Goal: Task Accomplishment & Management: Manage account settings

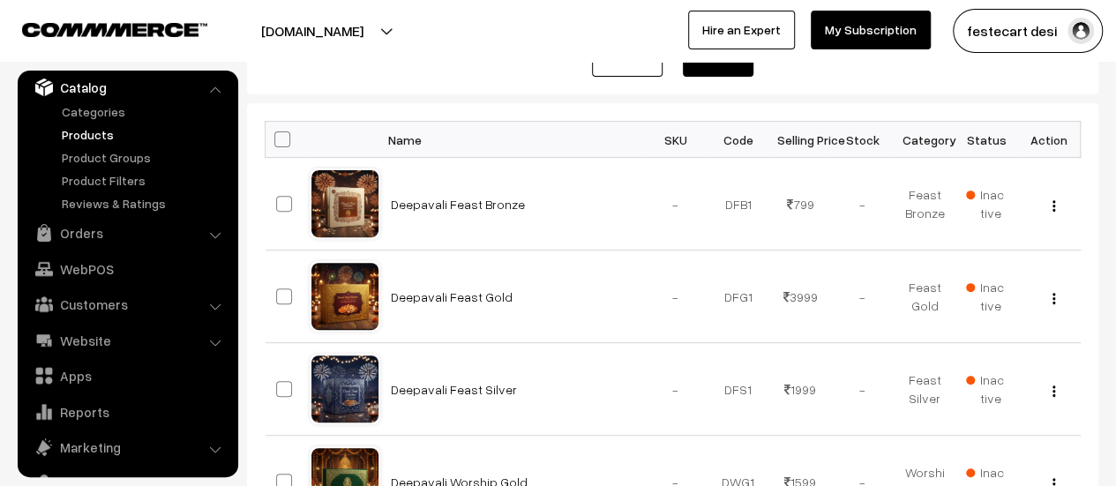
scroll to position [265, 0]
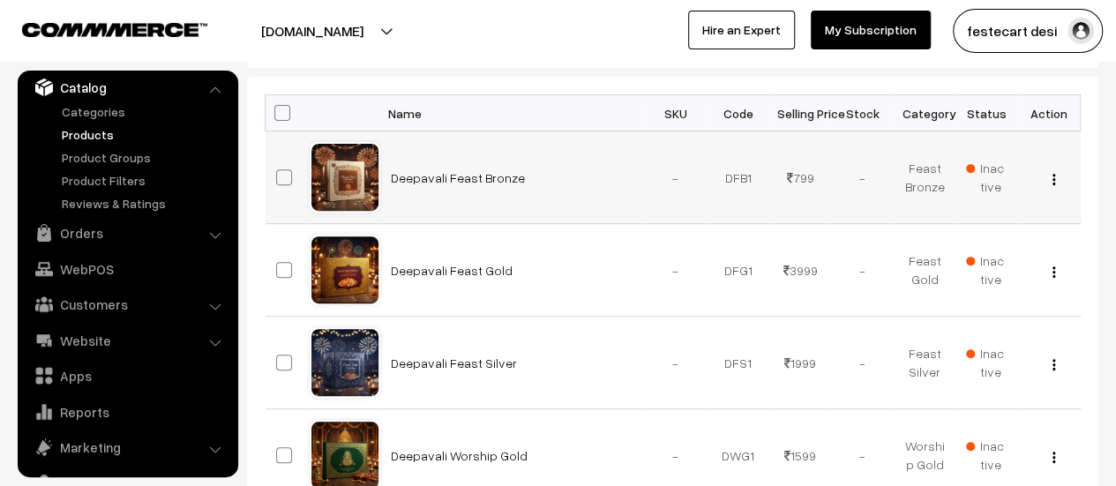
click at [988, 159] on span "Inactive" at bounding box center [986, 177] width 41 height 37
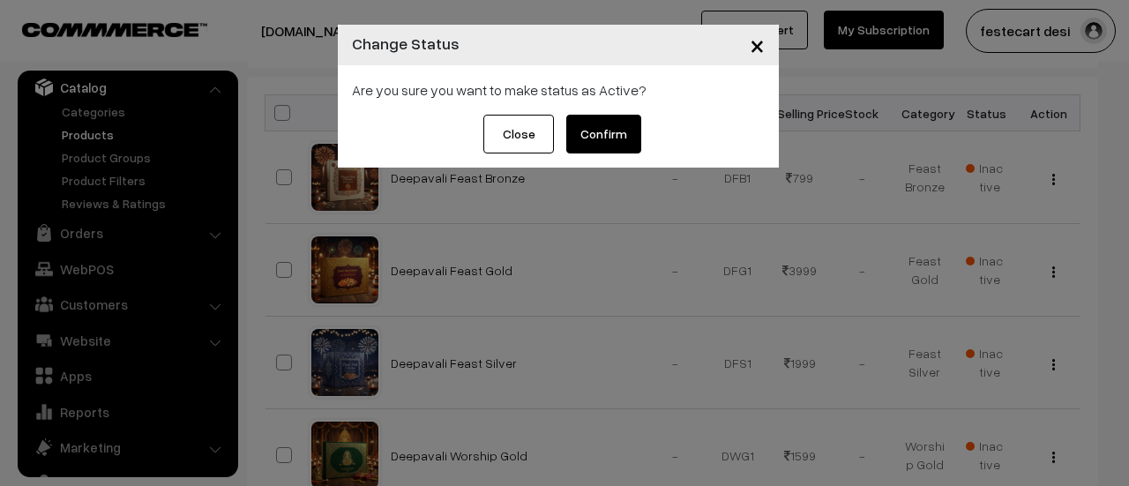
click at [760, 49] on span "×" at bounding box center [757, 44] width 15 height 33
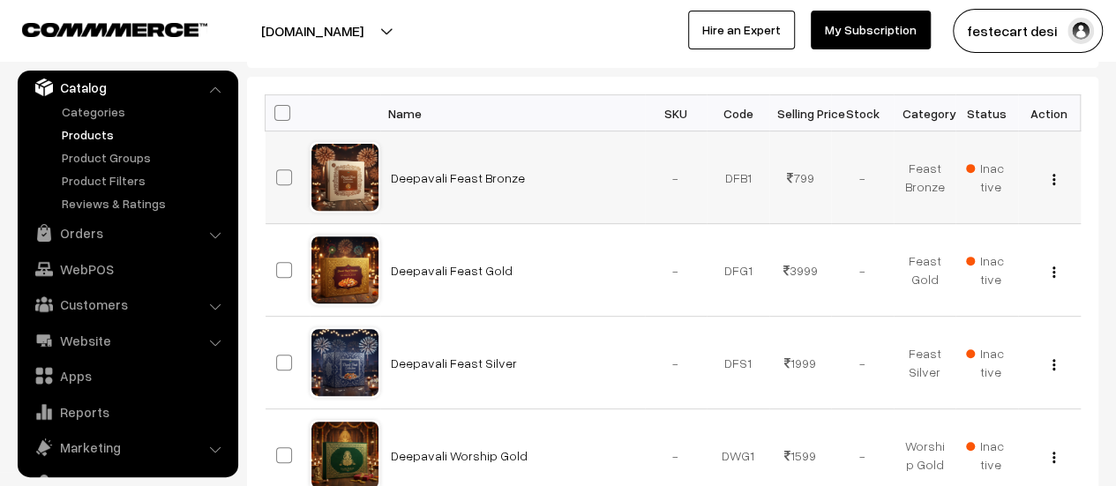
click at [1053, 176] on img "button" at bounding box center [1054, 179] width 3 height 11
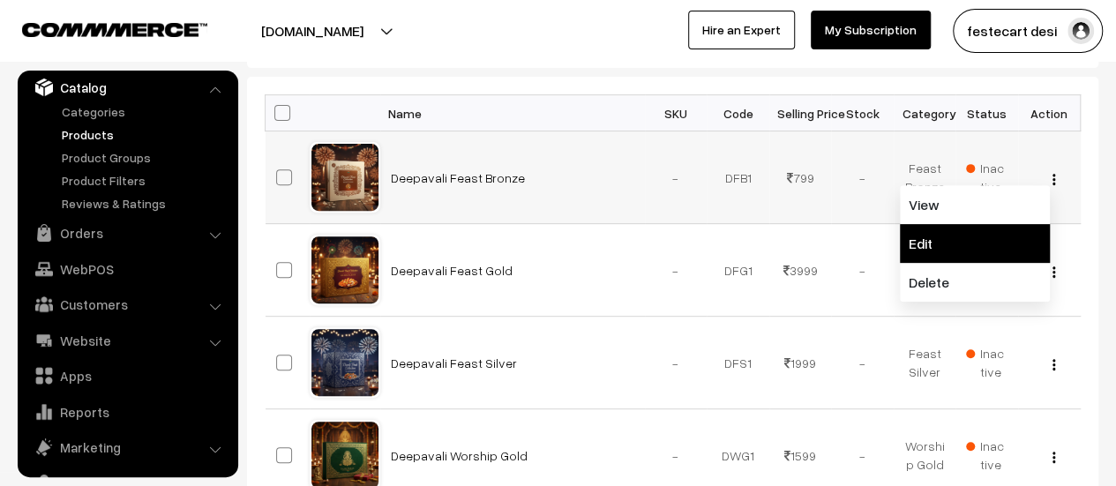
click at [990, 245] on link "Edit" at bounding box center [975, 243] width 150 height 39
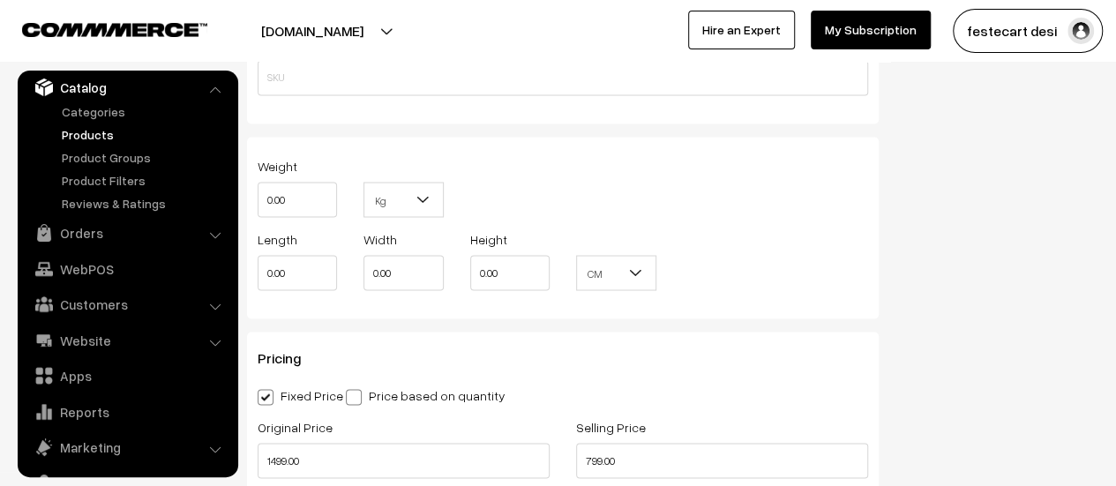
scroll to position [1588, 0]
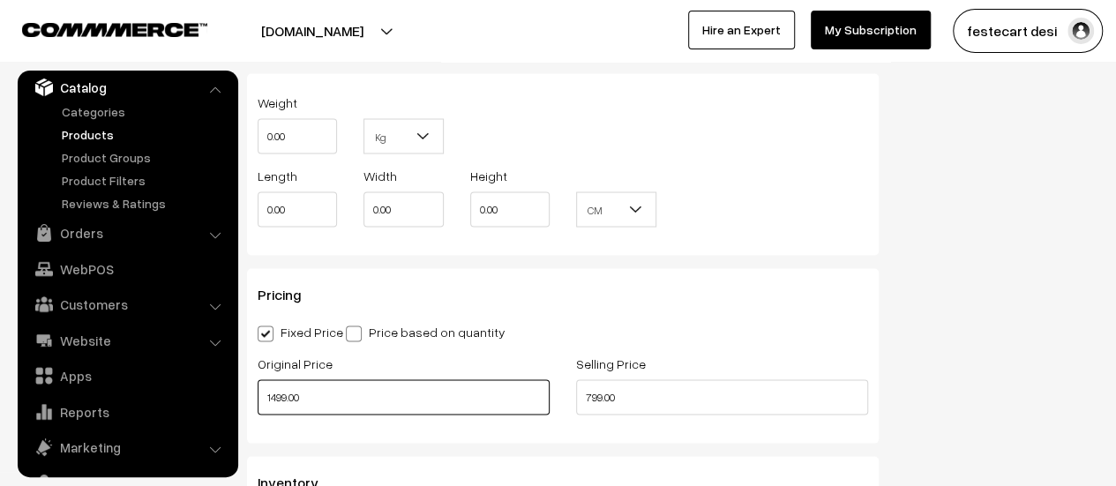
click at [279, 396] on input "1499.00" at bounding box center [404, 396] width 292 height 35
type input "1449.00"
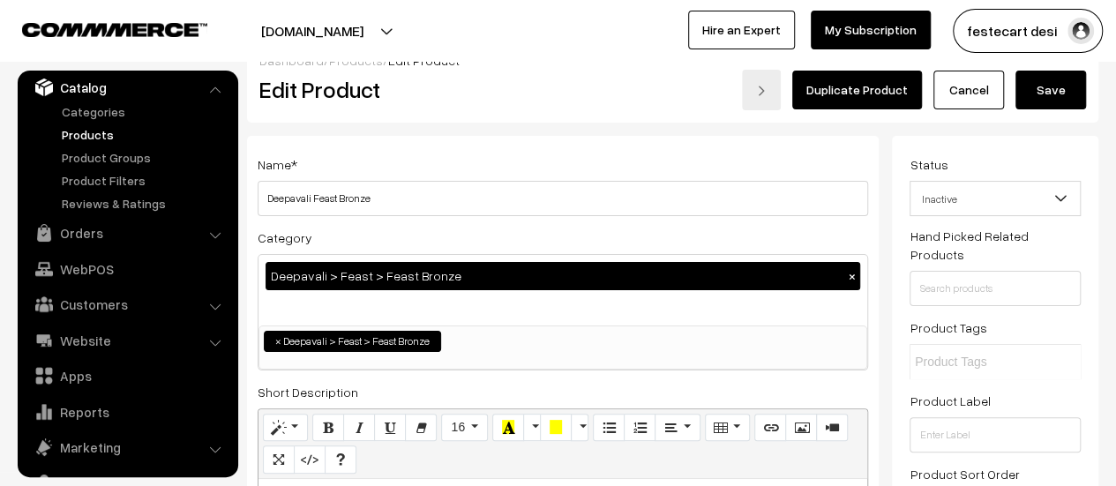
scroll to position [0, 0]
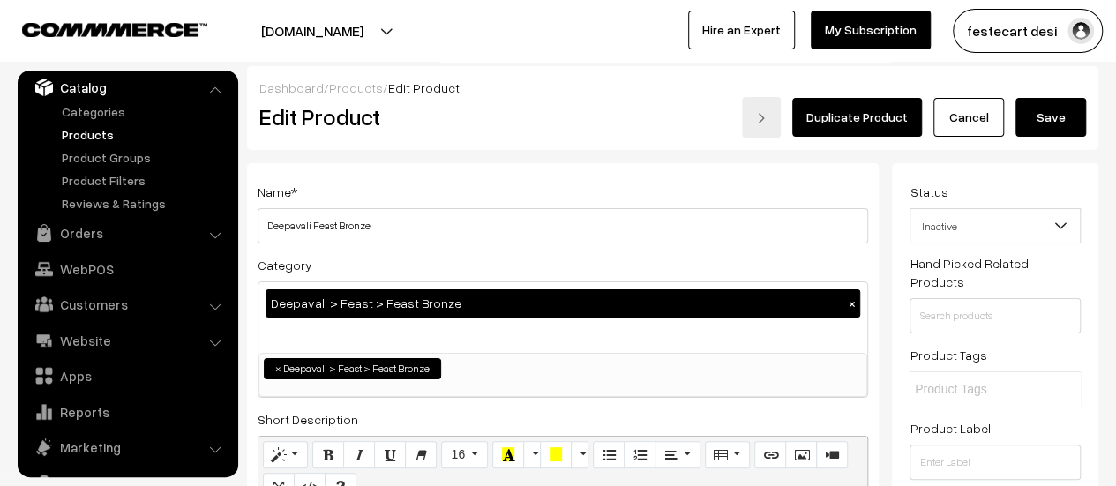
click at [1045, 119] on button "Save" at bounding box center [1051, 117] width 71 height 39
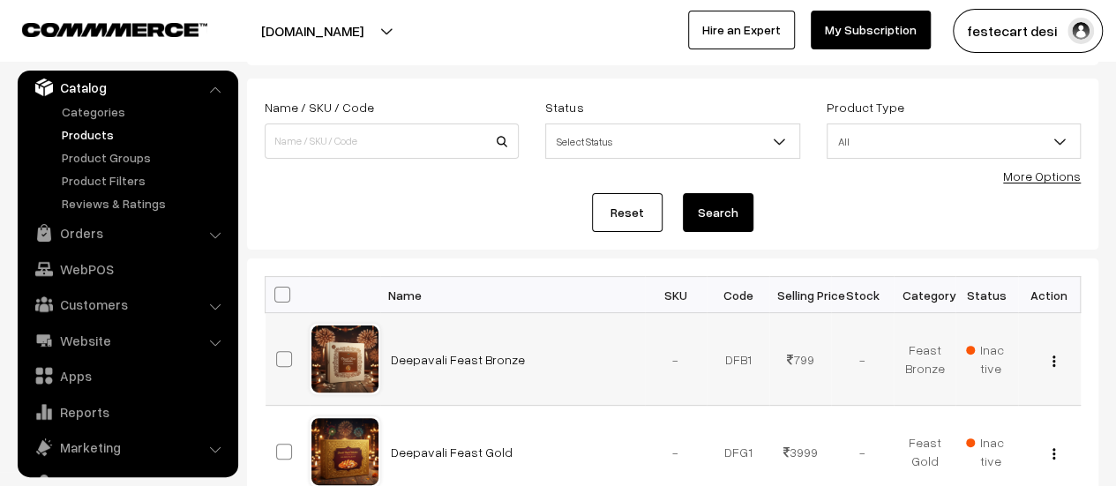
scroll to position [176, 0]
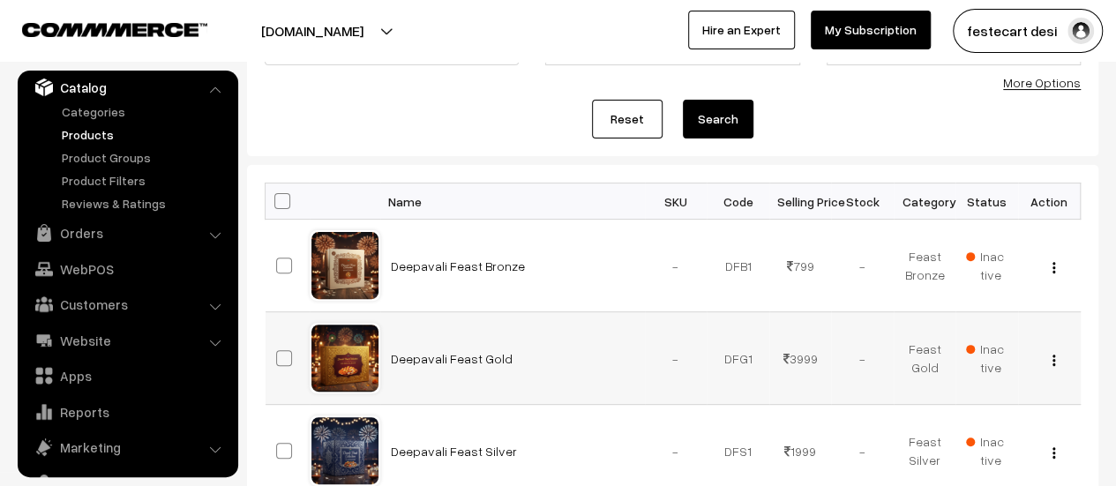
click at [1053, 360] on img "button" at bounding box center [1054, 360] width 3 height 11
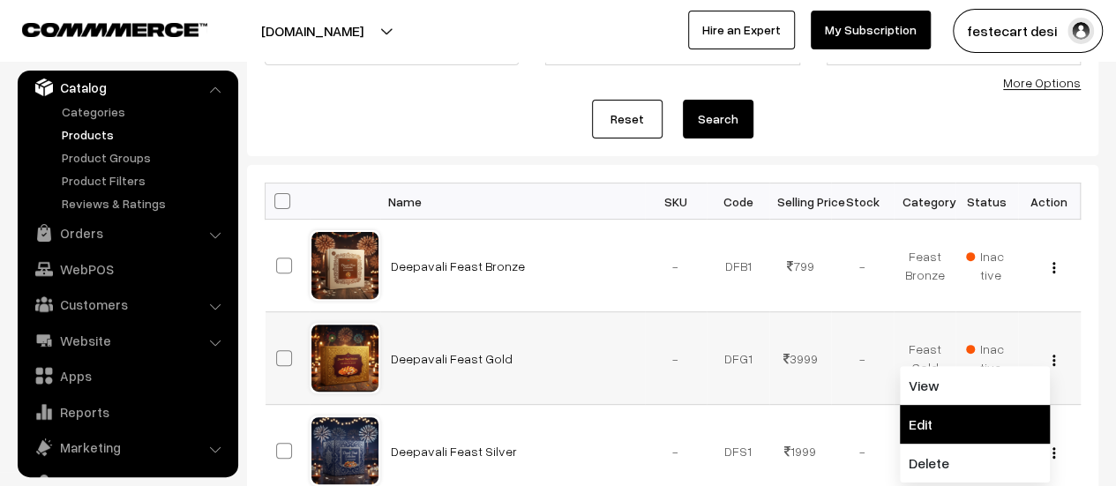
click at [1016, 423] on link "Edit" at bounding box center [975, 424] width 150 height 39
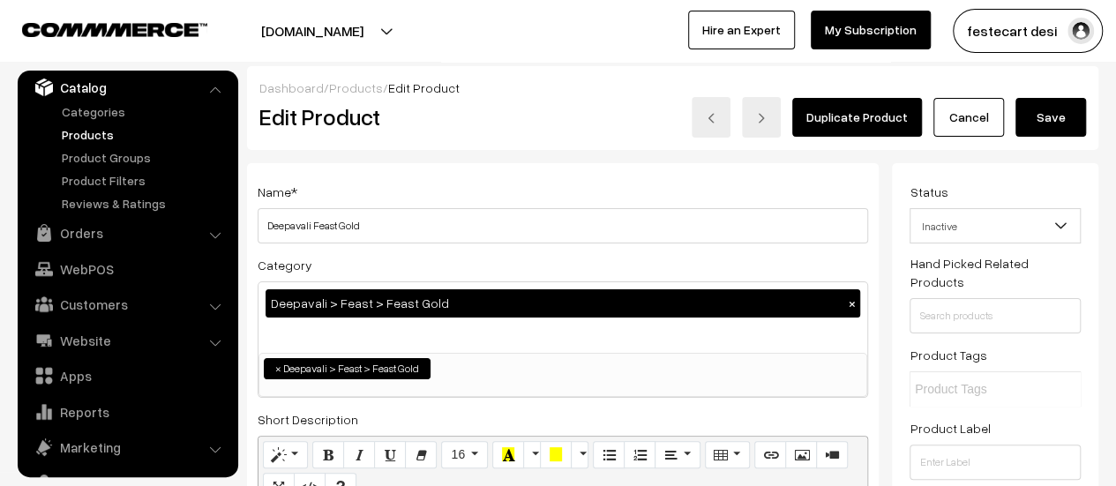
click at [1052, 128] on button "Save" at bounding box center [1051, 117] width 71 height 39
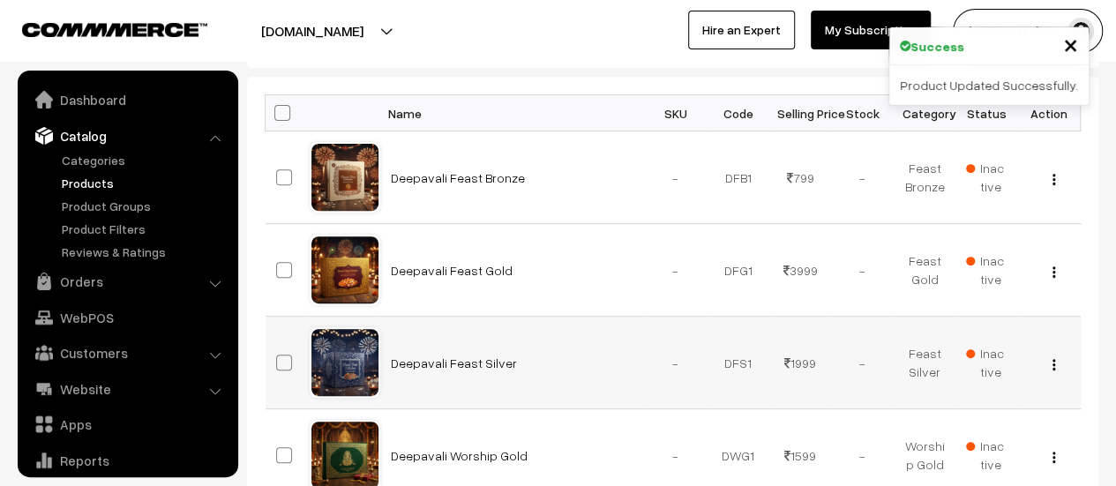
scroll to position [49, 0]
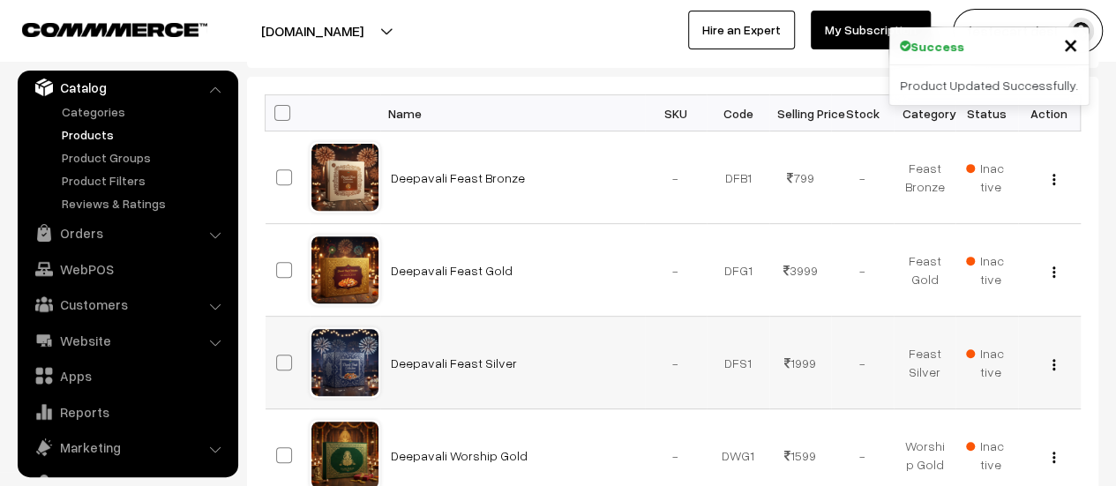
click at [1055, 360] on button "button" at bounding box center [1054, 364] width 4 height 14
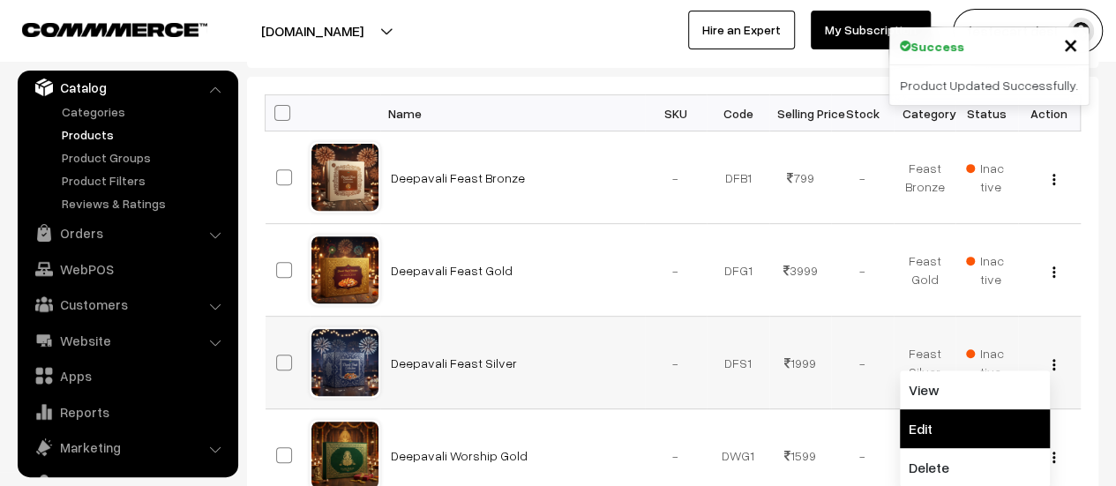
click at [986, 417] on link "Edit" at bounding box center [975, 428] width 150 height 39
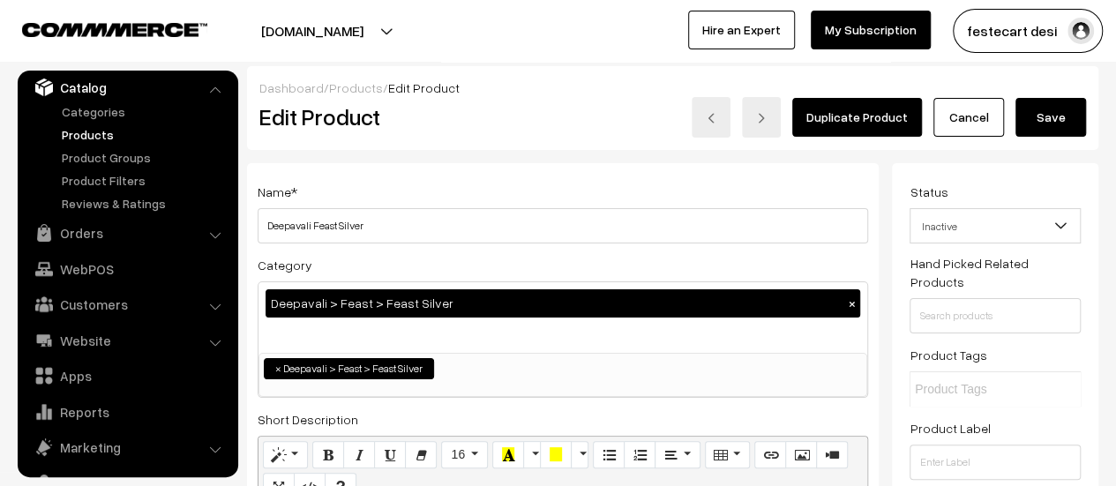
click at [1042, 126] on button "Save" at bounding box center [1051, 117] width 71 height 39
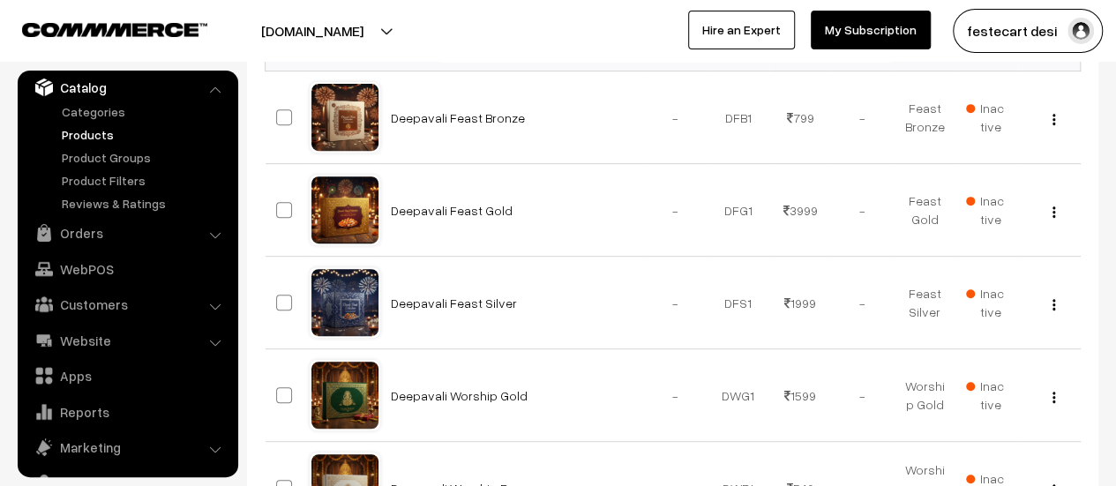
scroll to position [441, 0]
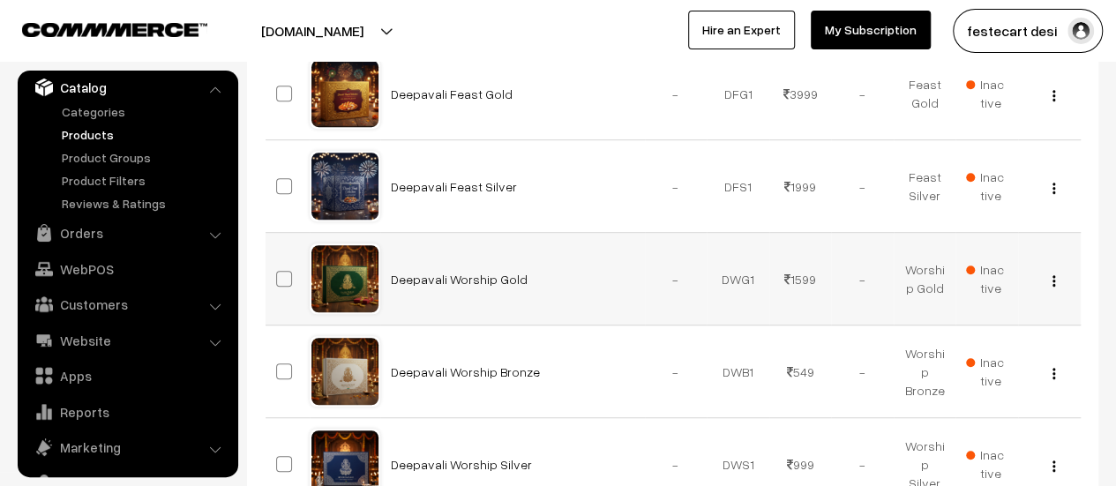
click at [1055, 276] on div "View Edit Delete" at bounding box center [1049, 279] width 41 height 19
click at [1050, 275] on div "View Edit Delete" at bounding box center [1049, 279] width 41 height 19
click at [1057, 281] on div "View Edit Delete" at bounding box center [1049, 279] width 41 height 19
click at [1054, 282] on img "button" at bounding box center [1054, 280] width 3 height 11
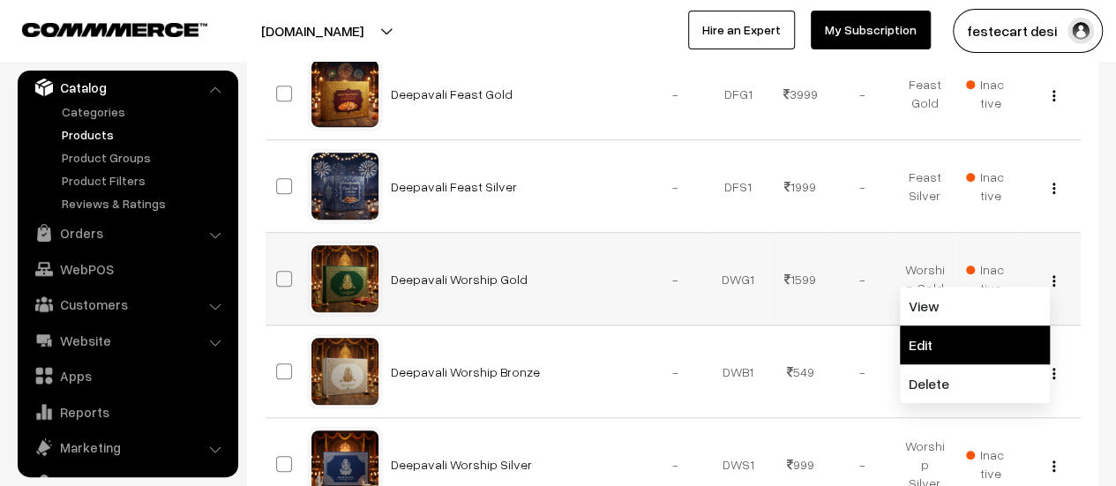
click at [949, 350] on link "Edit" at bounding box center [975, 345] width 150 height 39
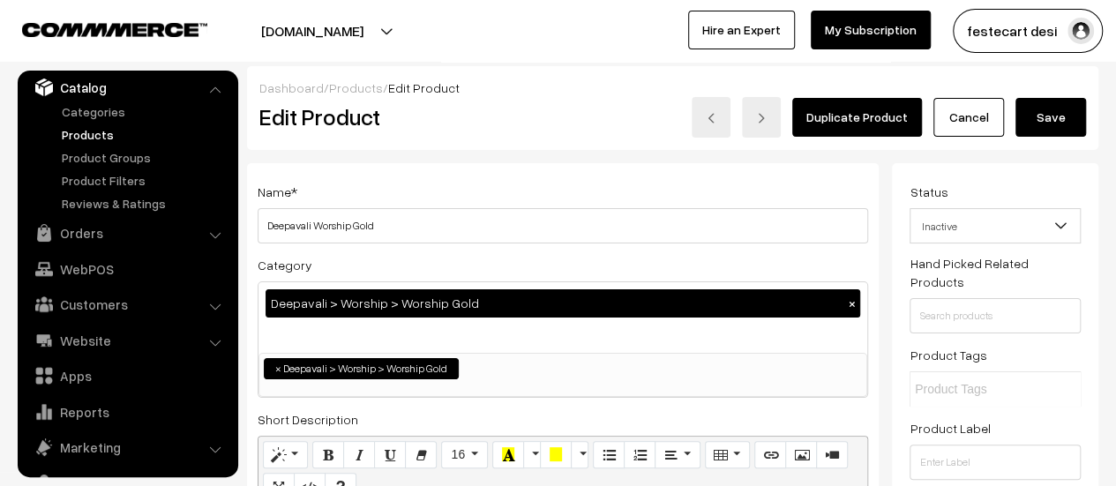
click at [1039, 111] on button "Save" at bounding box center [1051, 117] width 71 height 39
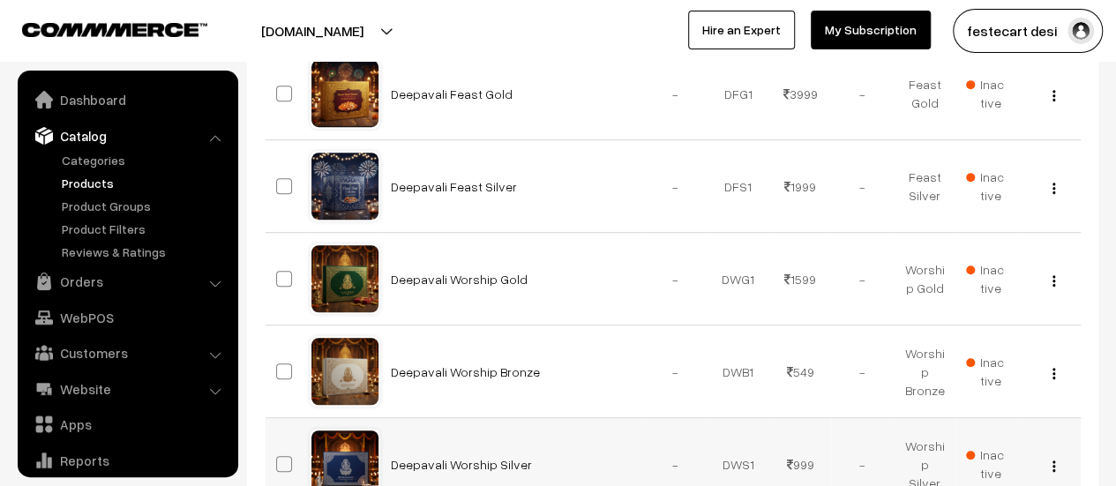
scroll to position [49, 0]
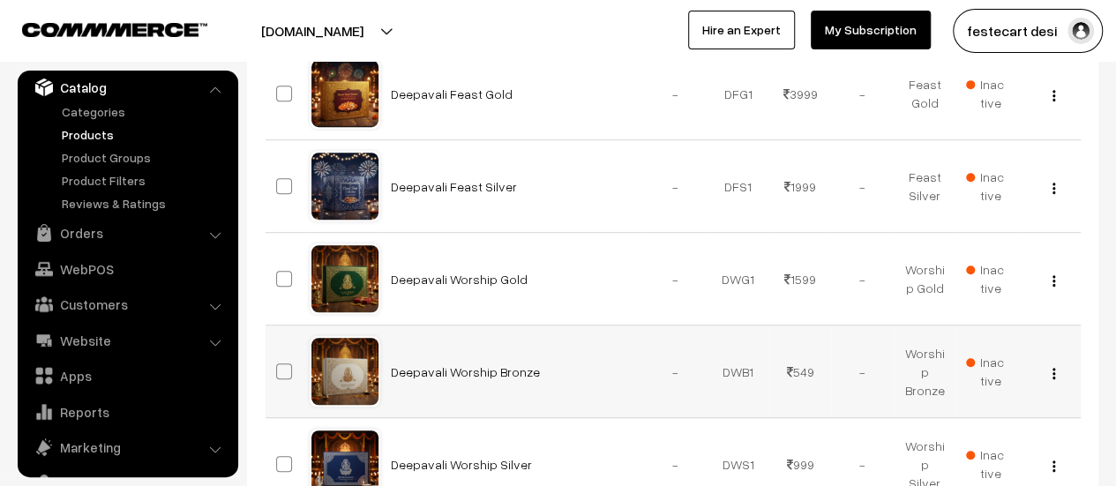
click at [1053, 371] on img "button" at bounding box center [1054, 373] width 3 height 11
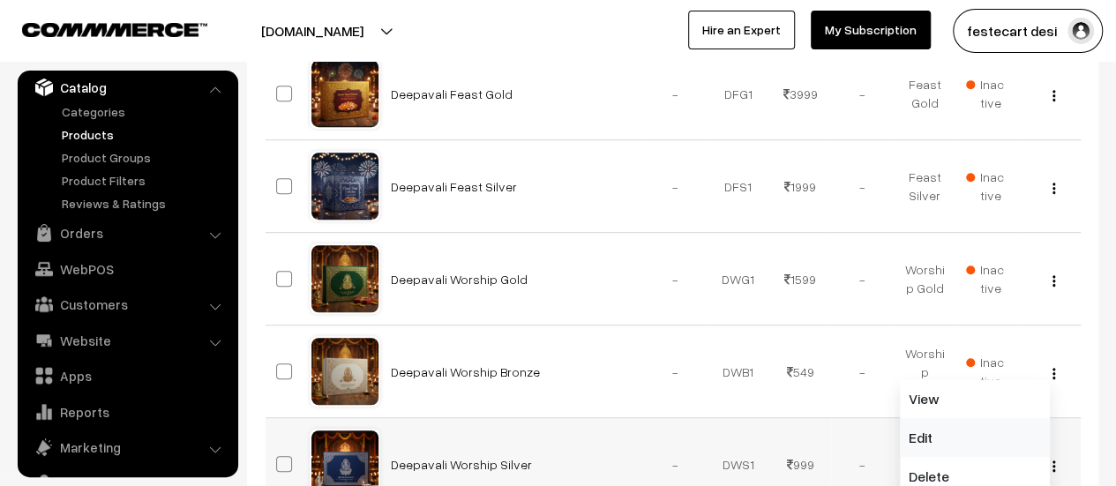
drag, startPoint x: 990, startPoint y: 437, endPoint x: 907, endPoint y: 461, distance: 86.3
click at [990, 437] on link "Edit" at bounding box center [975, 437] width 150 height 39
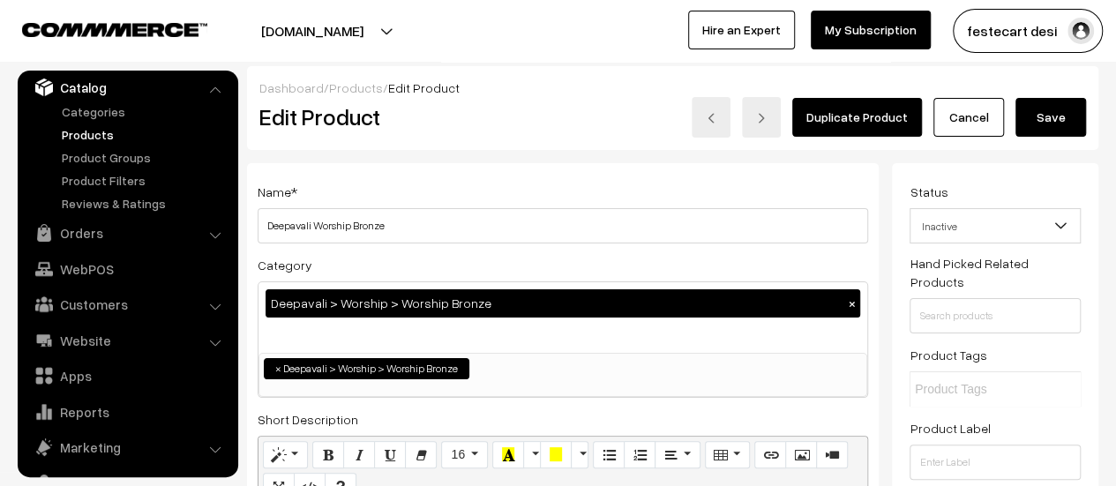
click at [1052, 119] on button "Save" at bounding box center [1051, 117] width 71 height 39
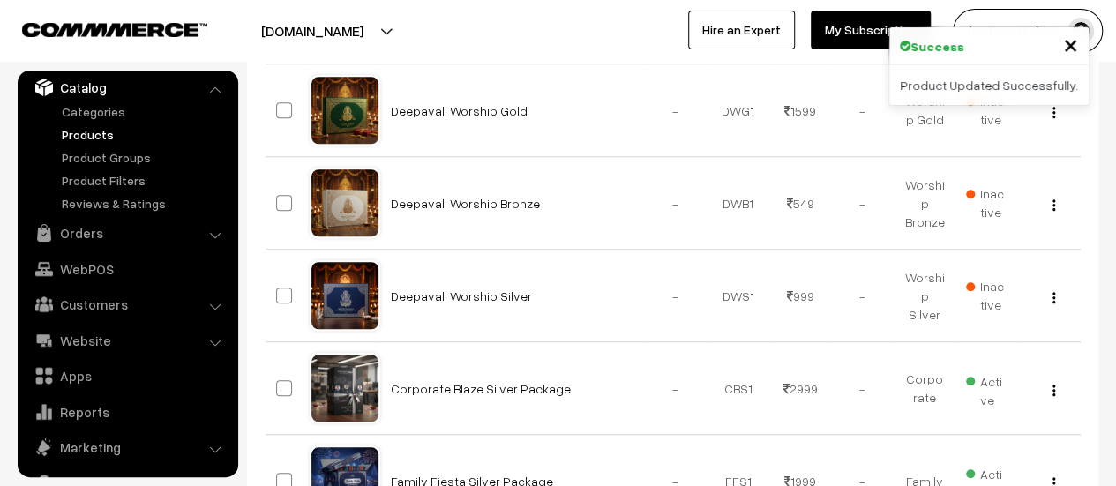
scroll to position [611, 0]
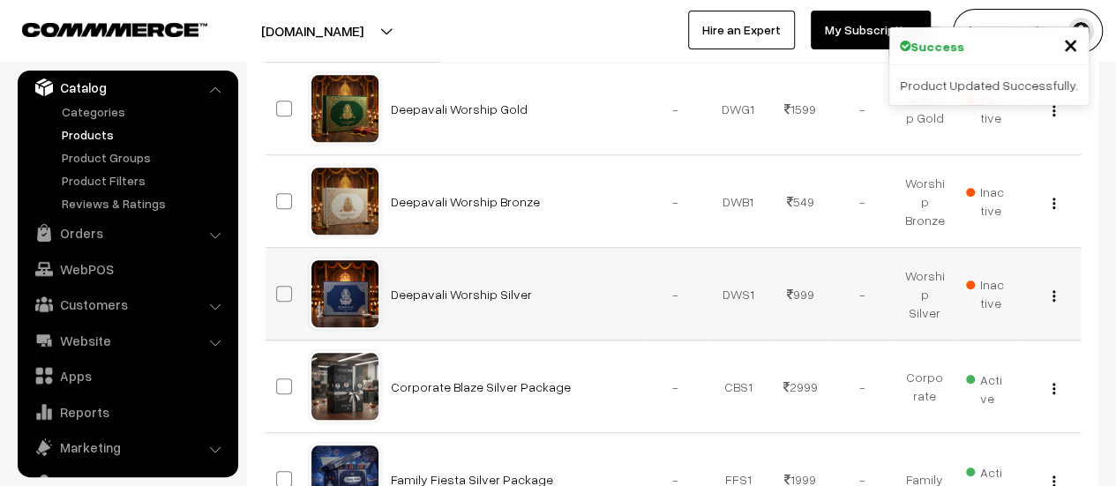
click at [1053, 297] on img "button" at bounding box center [1054, 295] width 3 height 11
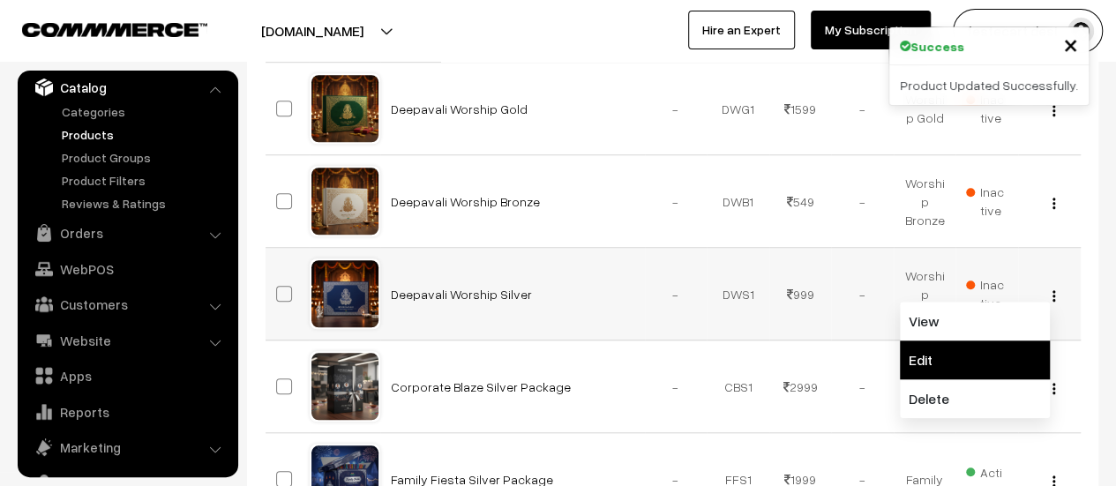
click at [990, 363] on link "Edit" at bounding box center [975, 360] width 150 height 39
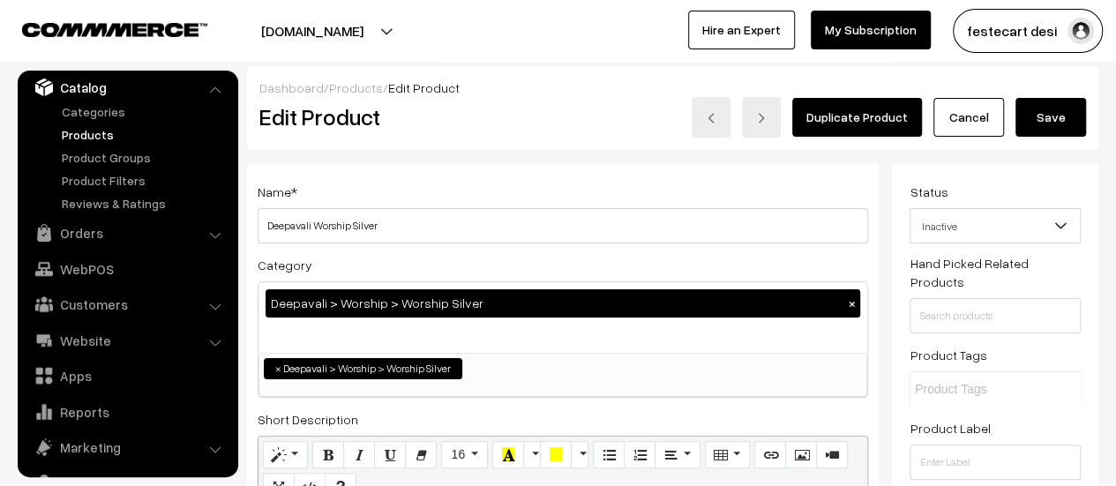
click at [1057, 122] on button "Save" at bounding box center [1051, 117] width 71 height 39
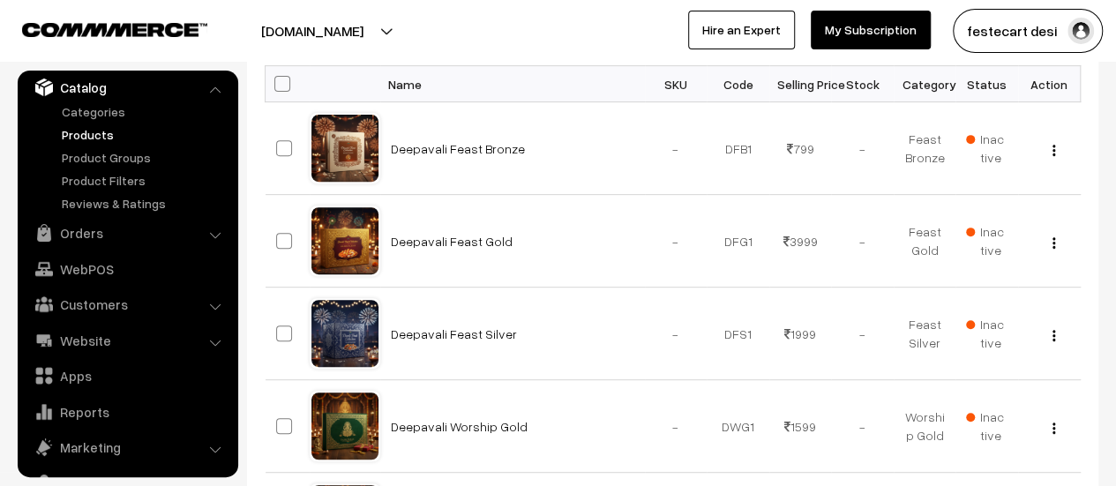
scroll to position [83, 0]
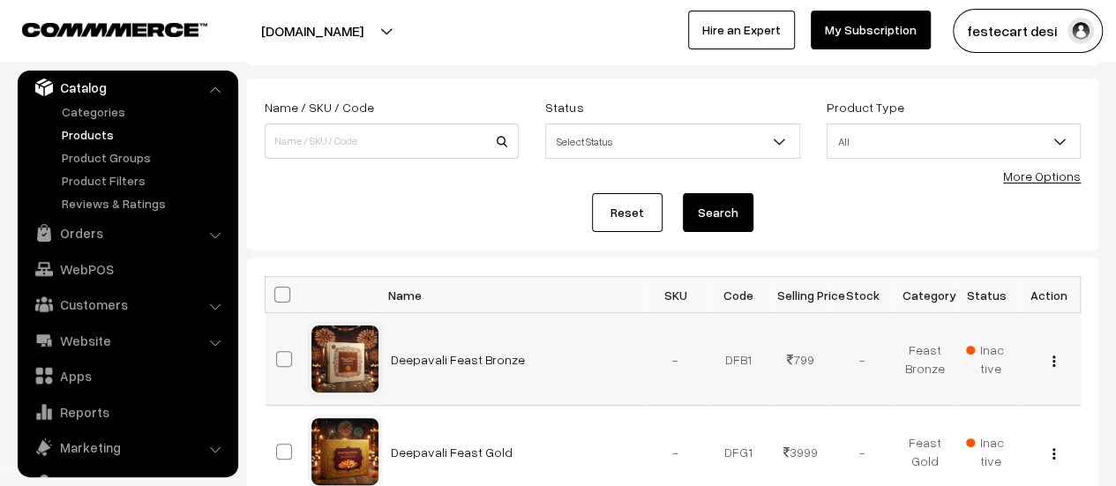
click at [1054, 363] on img "button" at bounding box center [1054, 361] width 3 height 11
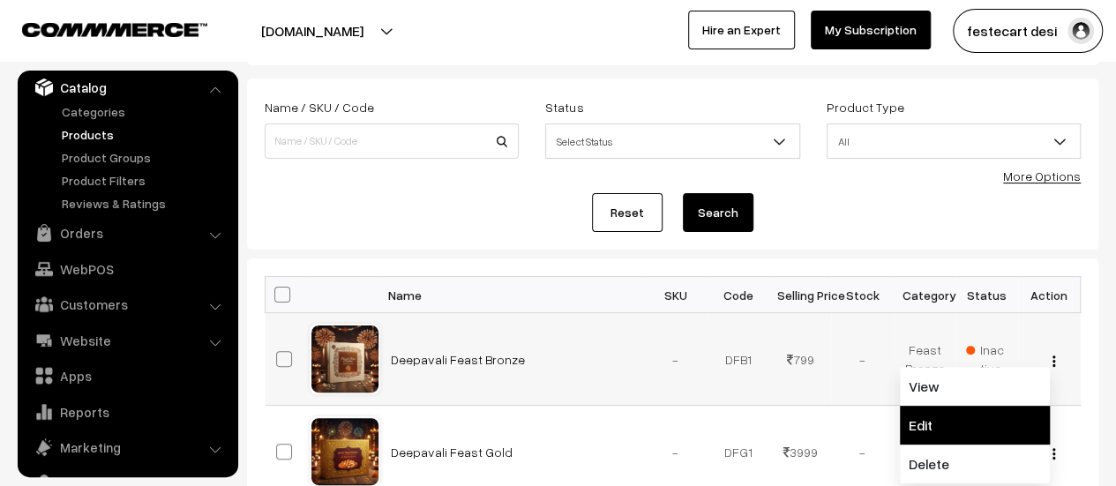
click at [997, 425] on link "Edit" at bounding box center [975, 425] width 150 height 39
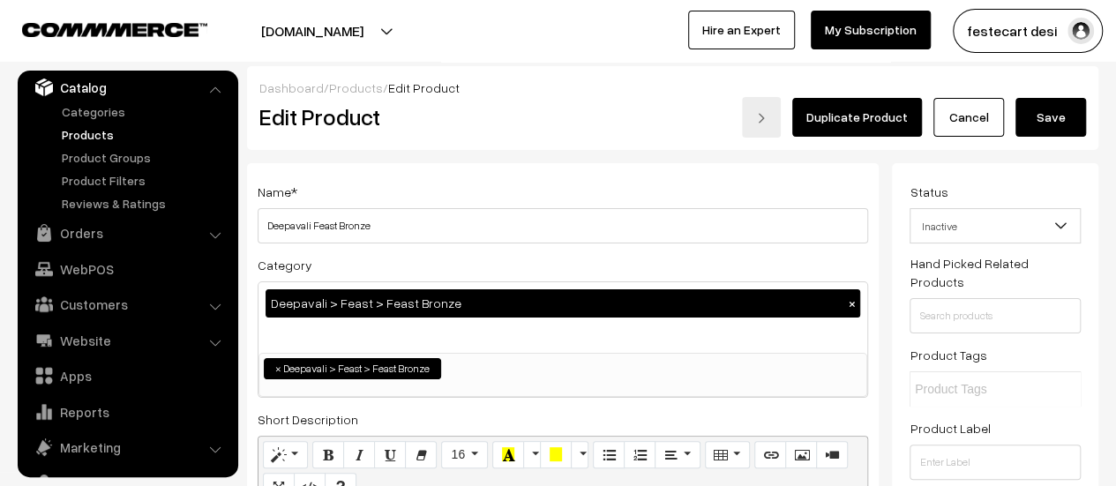
drag, startPoint x: 1049, startPoint y: 118, endPoint x: 1028, endPoint y: 143, distance: 32.5
click at [1049, 118] on button "Save" at bounding box center [1051, 117] width 71 height 39
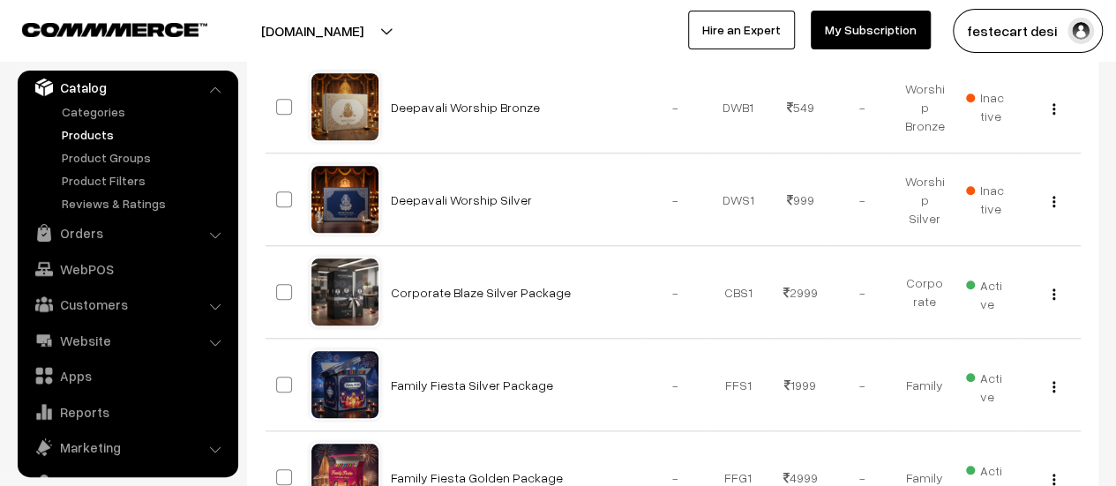
scroll to position [1054, 0]
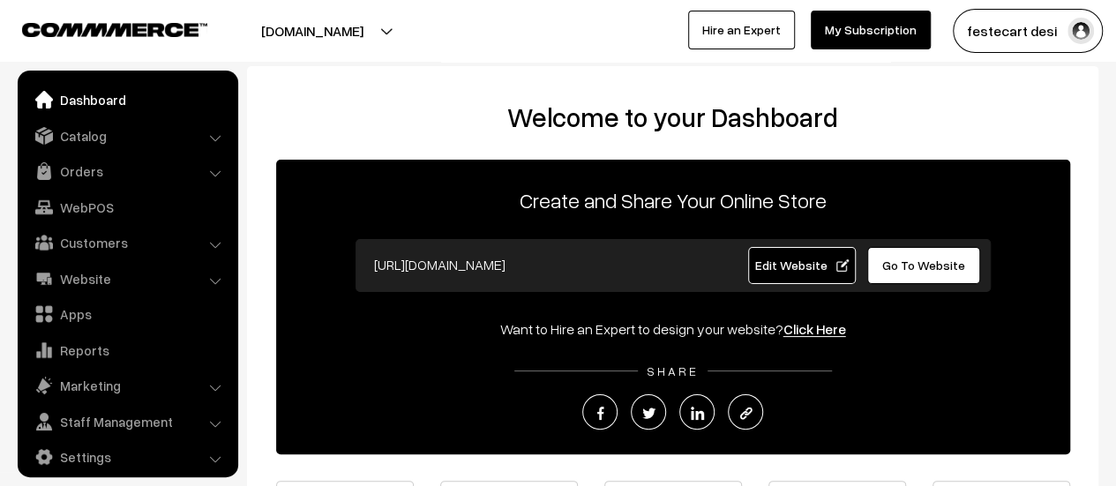
scroll to position [12, 0]
